Goal: Information Seeking & Learning: Learn about a topic

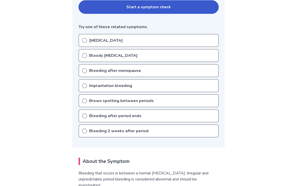
scroll to position [117, 0]
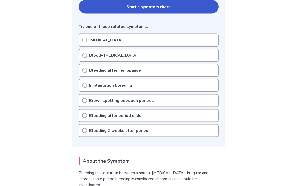
click at [85, 40] on icon at bounding box center [84, 40] width 5 height 5
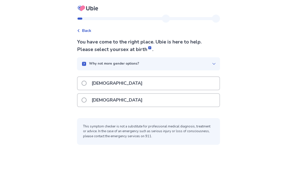
click at [86, 102] on span at bounding box center [83, 100] width 5 height 5
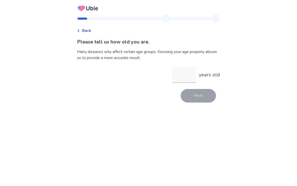
click at [182, 77] on input "years old" at bounding box center [184, 75] width 24 height 16
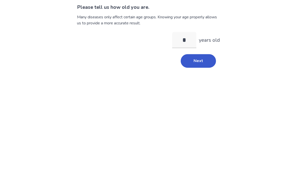
type input "**"
click at [202, 89] on button "Next" at bounding box center [198, 96] width 35 height 14
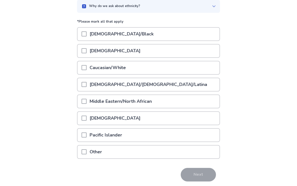
scroll to position [51, 0]
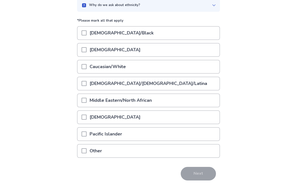
click at [86, 68] on span at bounding box center [83, 66] width 5 height 5
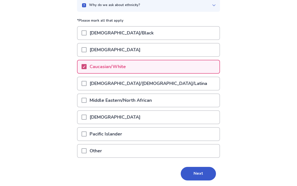
scroll to position [51, 0]
click at [201, 172] on button "Next" at bounding box center [198, 174] width 35 height 14
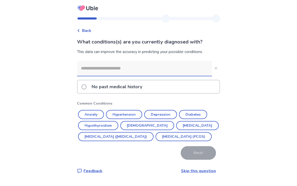
scroll to position [9, 0]
click at [96, 110] on button "Anxiety" at bounding box center [91, 114] width 26 height 9
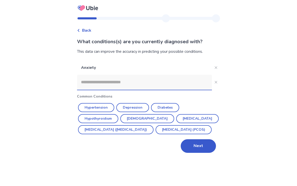
click at [139, 103] on button "Depression" at bounding box center [132, 107] width 33 height 9
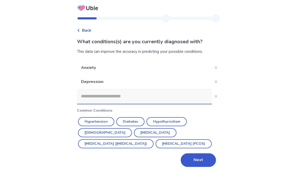
click at [196, 154] on button "Next" at bounding box center [198, 161] width 35 height 14
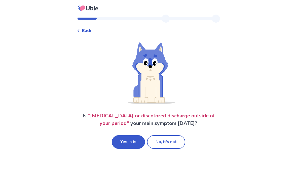
click at [134, 144] on button "Yes, it is" at bounding box center [128, 142] width 33 height 14
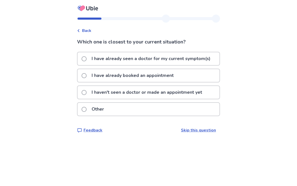
click at [86, 77] on span at bounding box center [83, 75] width 5 height 5
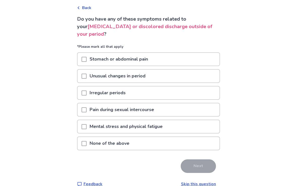
scroll to position [23, 0]
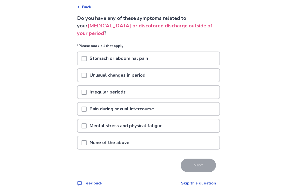
click at [85, 145] on span at bounding box center [83, 143] width 5 height 5
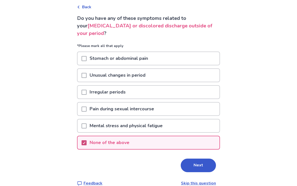
click at [86, 129] on div at bounding box center [83, 126] width 5 height 13
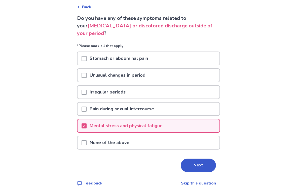
click at [195, 164] on button "Next" at bounding box center [198, 166] width 35 height 14
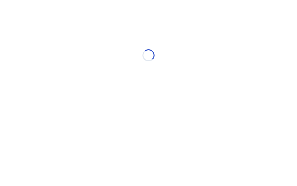
select select "*"
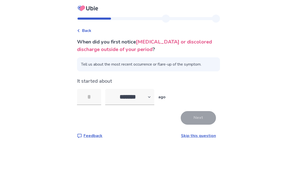
click at [93, 96] on input "tel" at bounding box center [89, 97] width 24 height 16
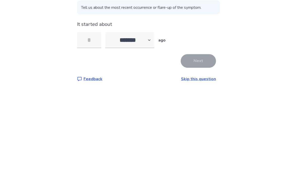
type input "*"
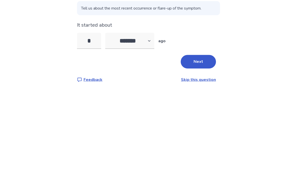
click at [205, 111] on button "Next" at bounding box center [198, 118] width 35 height 14
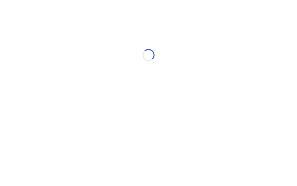
select select "*"
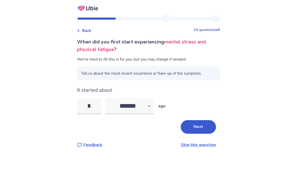
click at [96, 107] on input "*" at bounding box center [89, 106] width 24 height 16
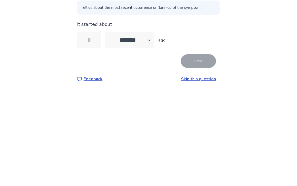
click at [151, 98] on select "******* ****** ******* ******** *******" at bounding box center [129, 106] width 49 height 16
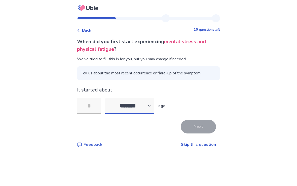
select select "*"
click at [96, 98] on input "tel" at bounding box center [89, 106] width 24 height 16
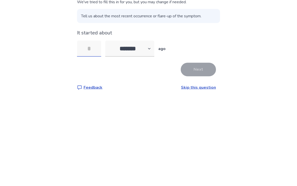
type input "*"
click at [202, 120] on button "Next" at bounding box center [198, 127] width 35 height 14
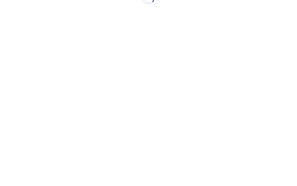
scroll to position [0, 0]
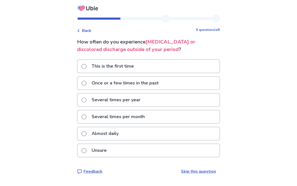
click at [86, 68] on span at bounding box center [83, 66] width 5 height 5
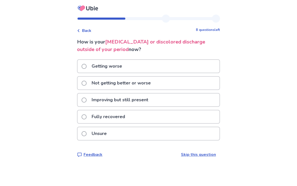
click at [86, 103] on label "Improving but still present" at bounding box center [116, 100] width 70 height 13
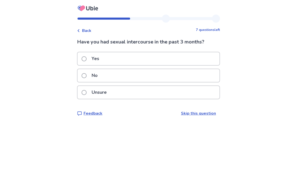
click at [87, 62] on label "Yes" at bounding box center [91, 58] width 21 height 13
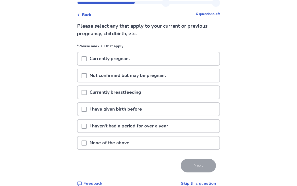
scroll to position [16, 0]
click at [86, 109] on span at bounding box center [83, 109] width 5 height 5
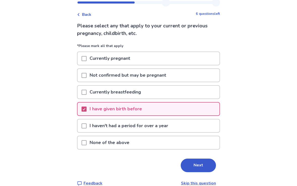
click at [203, 166] on button "Next" at bounding box center [198, 166] width 35 height 14
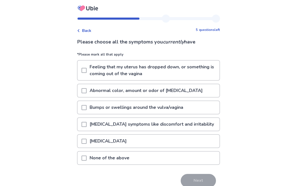
click at [85, 159] on span at bounding box center [83, 158] width 5 height 5
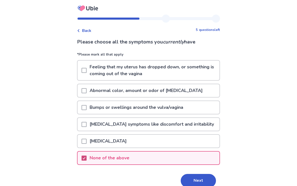
click at [203, 179] on button "Next" at bounding box center [198, 181] width 35 height 14
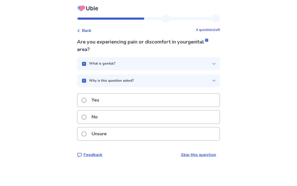
click at [86, 118] on span at bounding box center [83, 117] width 5 height 5
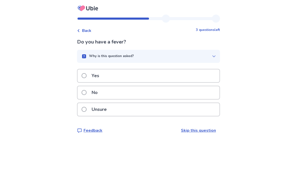
click at [86, 94] on span at bounding box center [83, 92] width 5 height 5
click at [86, 93] on span at bounding box center [83, 92] width 5 height 5
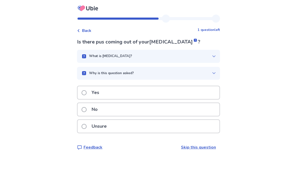
click at [86, 109] on span at bounding box center [83, 109] width 5 height 5
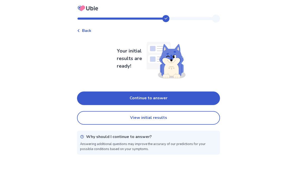
click at [189, 99] on button "Continue to answer" at bounding box center [148, 99] width 143 height 14
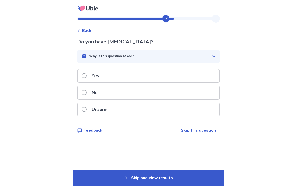
click at [87, 97] on label "No" at bounding box center [90, 92] width 19 height 13
click at [86, 93] on span at bounding box center [83, 92] width 5 height 5
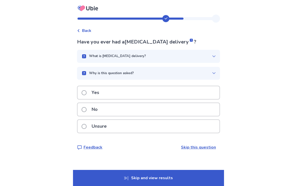
click at [86, 93] on span at bounding box center [83, 92] width 5 height 5
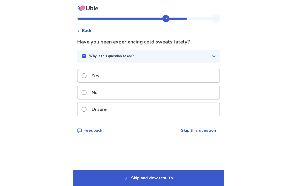
click at [89, 96] on label "No" at bounding box center [90, 92] width 19 height 13
click at [85, 92] on span at bounding box center [83, 92] width 5 height 5
click at [86, 94] on span at bounding box center [83, 92] width 5 height 5
click at [86, 75] on span at bounding box center [83, 75] width 5 height 5
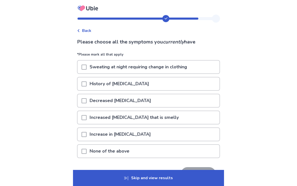
click at [86, 154] on span at bounding box center [83, 151] width 5 height 5
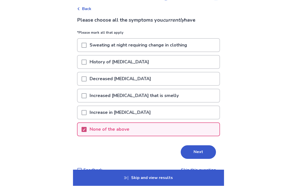
scroll to position [24, 0]
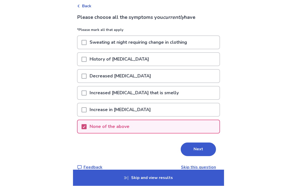
click at [203, 149] on button "Next" at bounding box center [198, 150] width 35 height 14
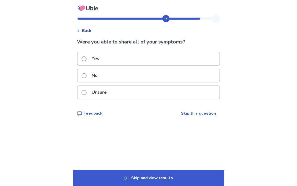
click at [86, 60] on span at bounding box center [83, 58] width 5 height 5
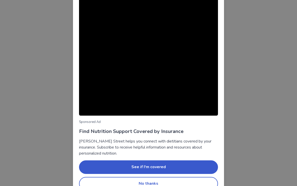
scroll to position [23, 0]
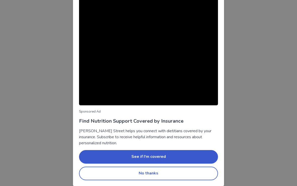
click at [201, 172] on button "No thanks" at bounding box center [148, 174] width 139 height 14
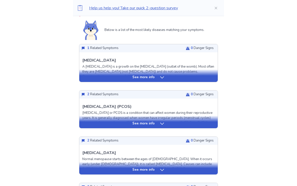
scroll to position [116, 0]
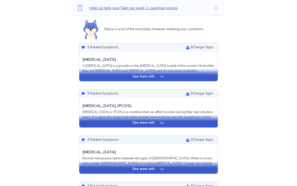
click at [160, 76] on icon at bounding box center [162, 77] width 4 height 2
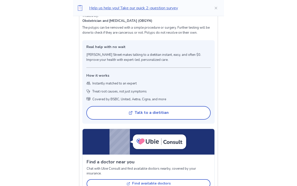
scroll to position [309, 0]
click at [208, 8] on button "Close" at bounding box center [216, 8] width 16 height 16
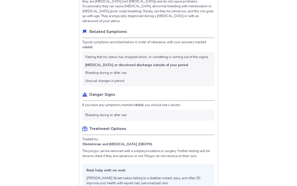
scroll to position [169, 0]
